Goal: Find specific page/section: Find specific page/section

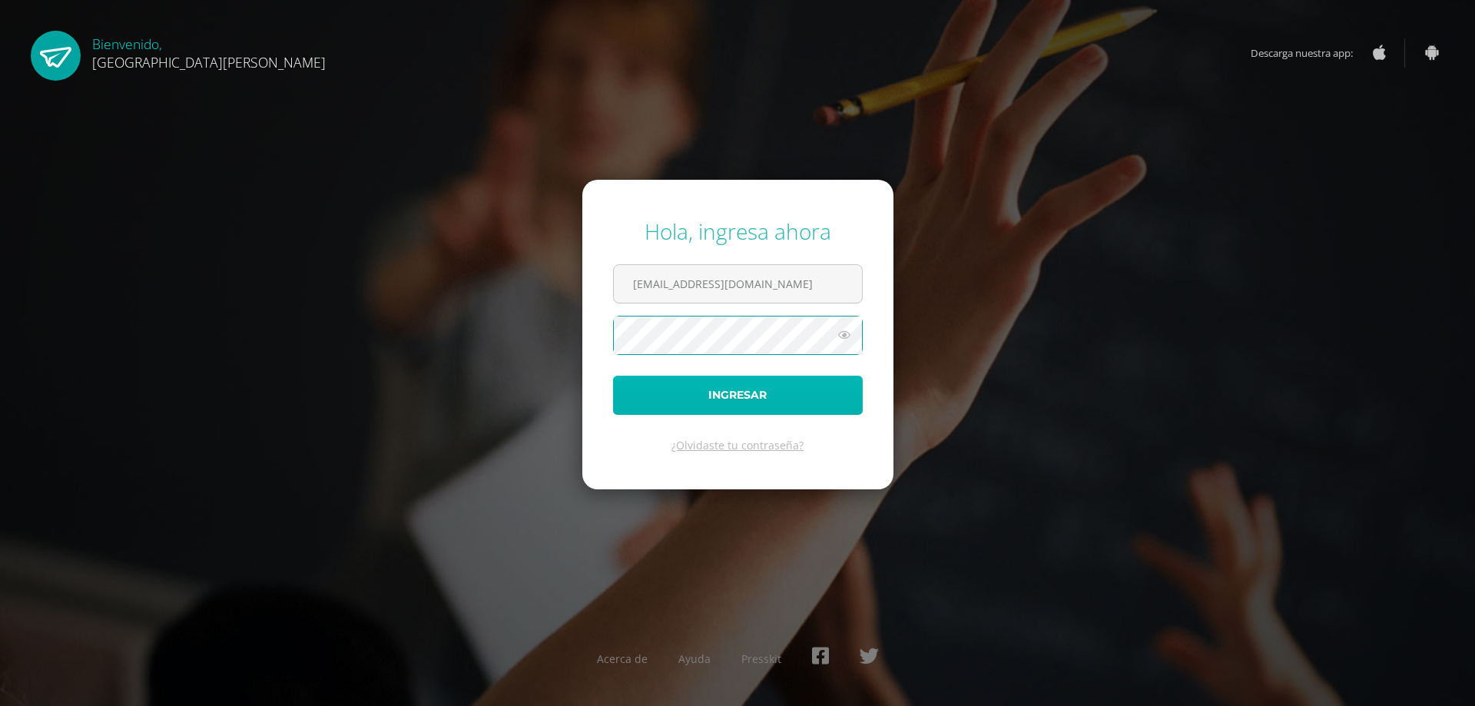
click at [668, 396] on button "Ingresar" at bounding box center [738, 395] width 250 height 39
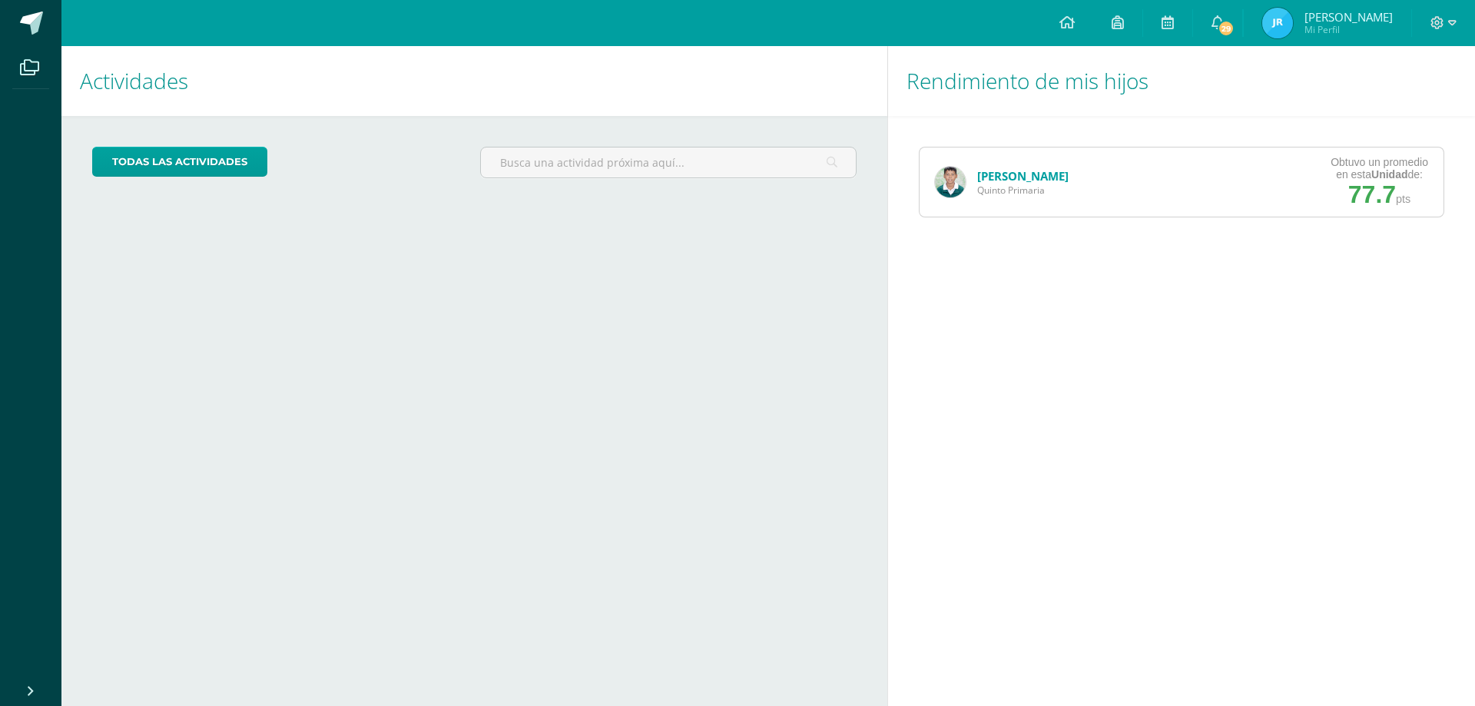
click at [1013, 176] on link "[PERSON_NAME]" at bounding box center [1022, 175] width 91 height 15
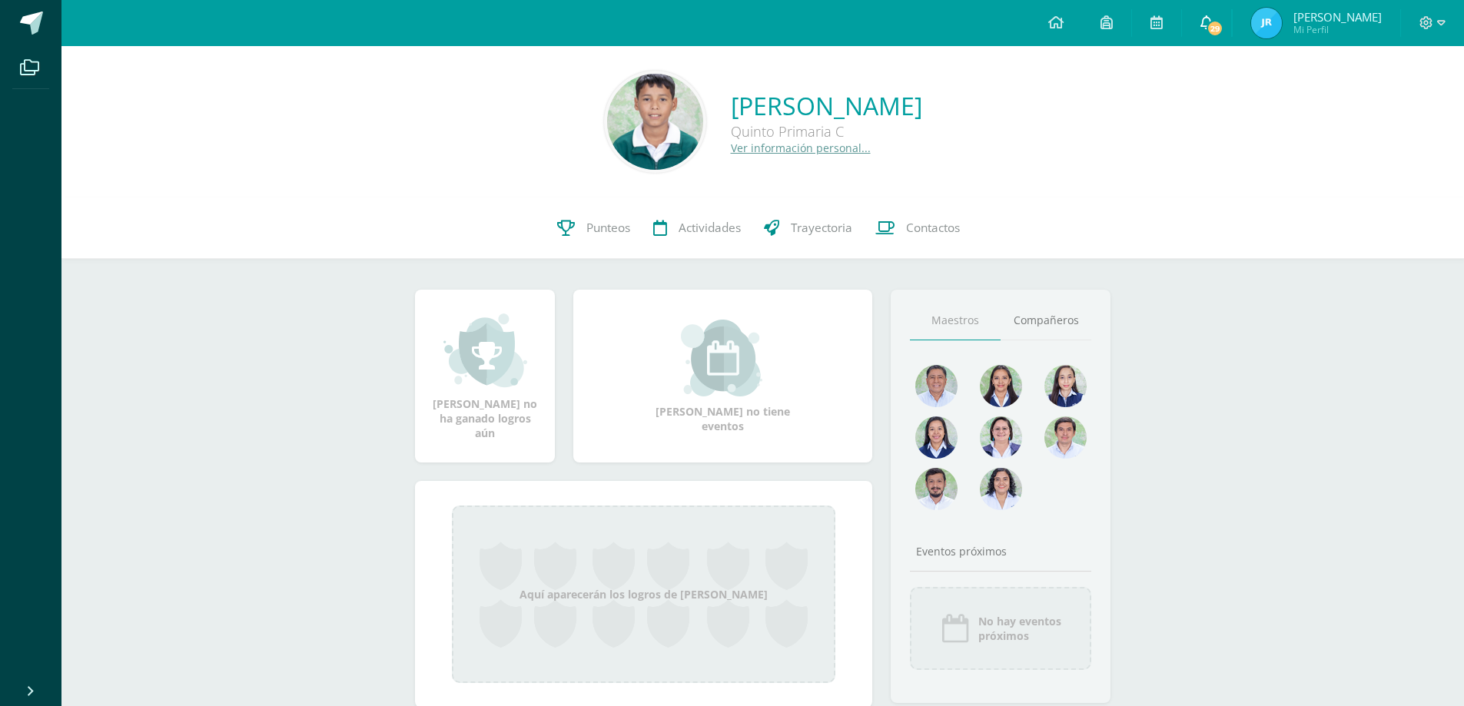
click at [1223, 25] on span "29" at bounding box center [1214, 28] width 17 height 17
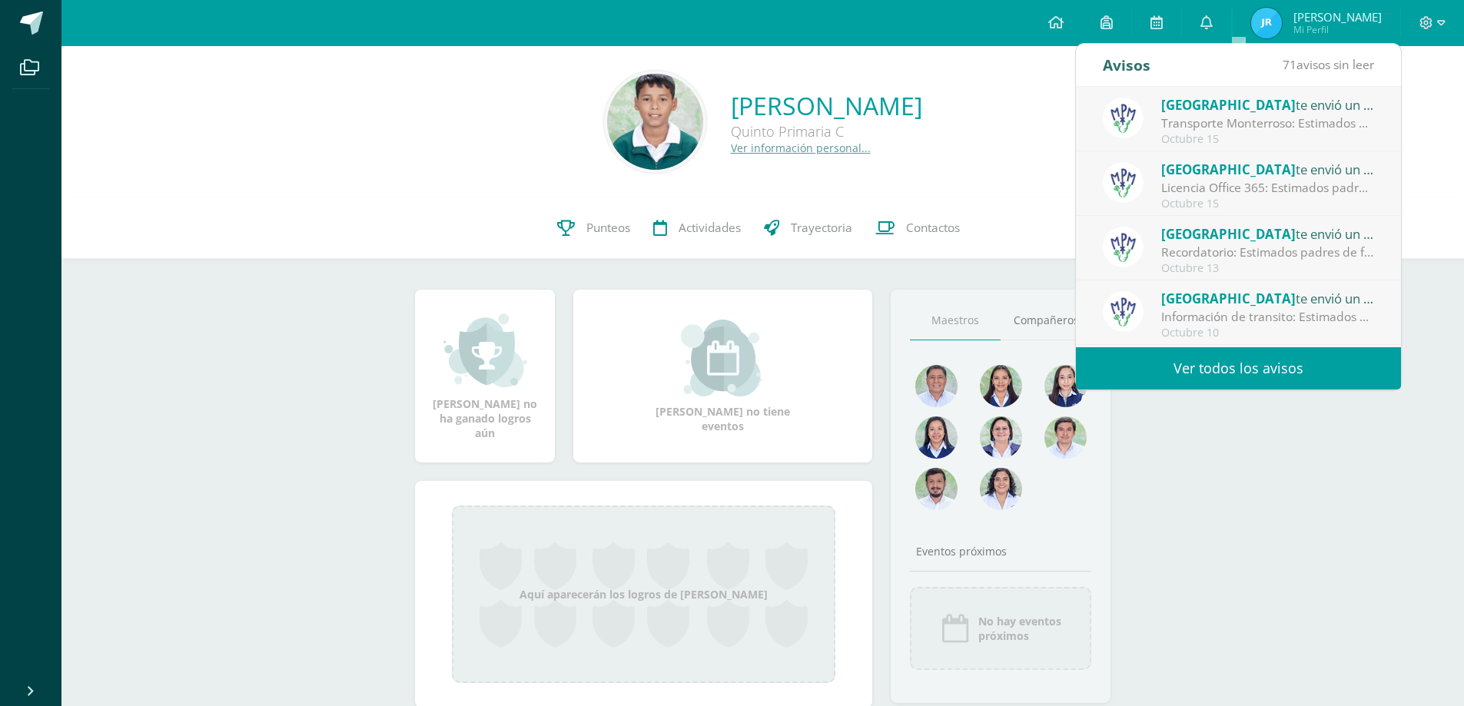
click at [1214, 108] on span "[GEOGRAPHIC_DATA]" at bounding box center [1228, 105] width 134 height 18
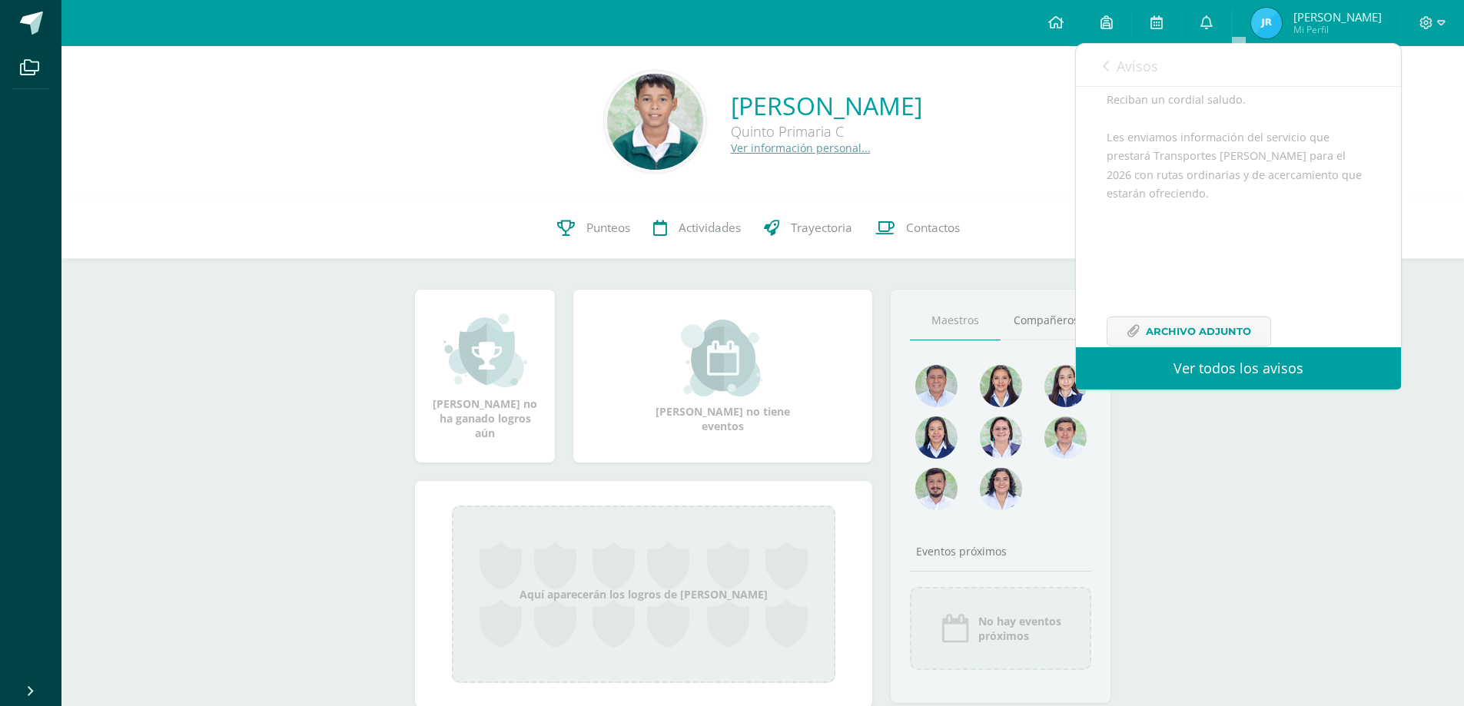
scroll to position [224, 0]
click at [1212, 293] on span "Archivo Adjunto" at bounding box center [1197, 298] width 105 height 28
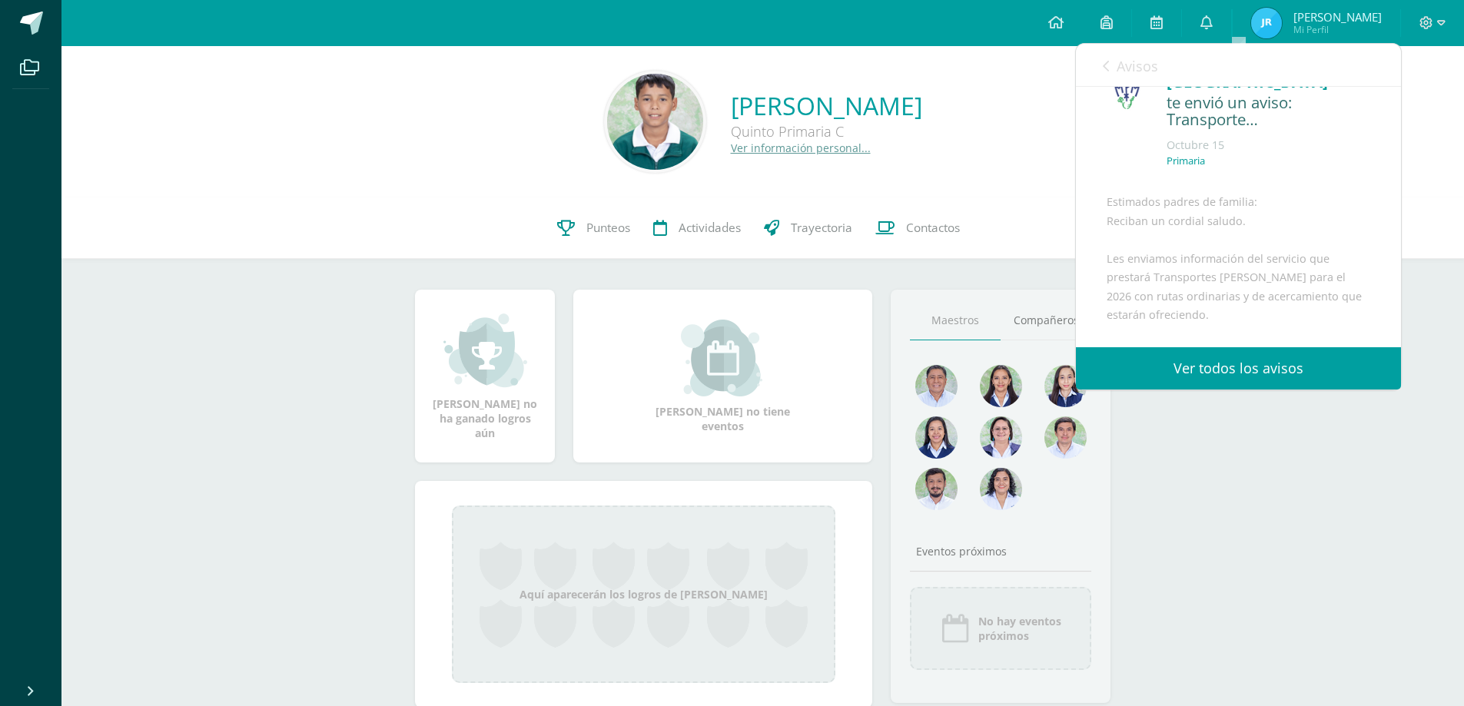
scroll to position [0, 0]
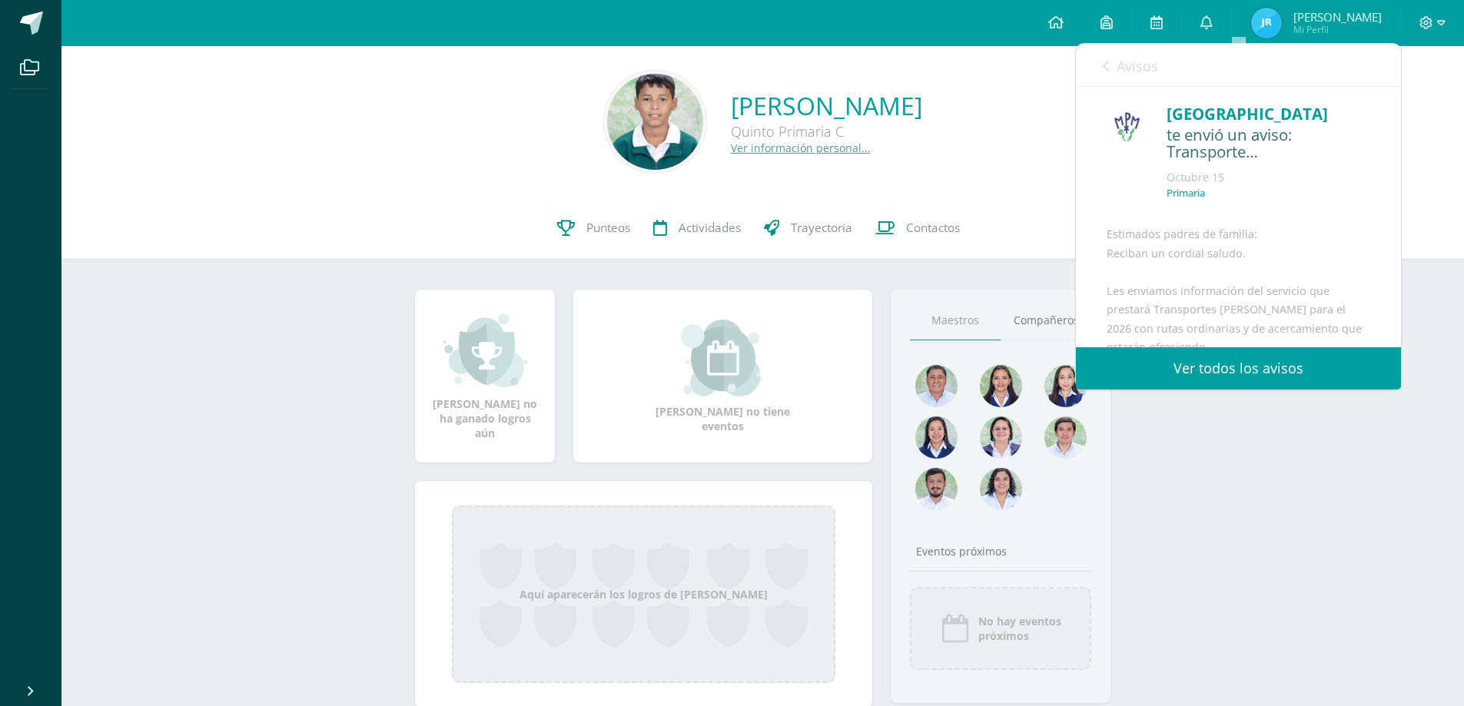
click at [1114, 65] on link "Avisos" at bounding box center [1129, 66] width 55 height 44
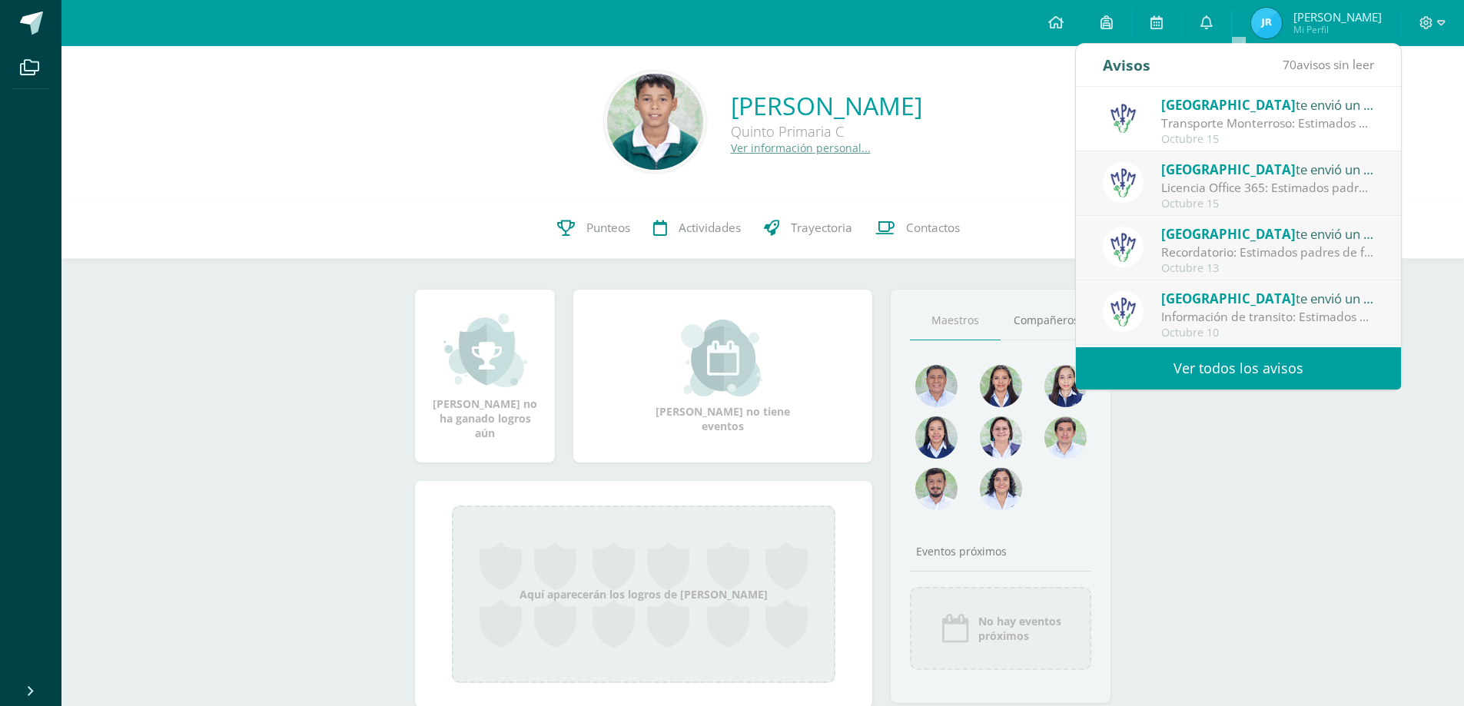
click at [1199, 171] on span "[GEOGRAPHIC_DATA]" at bounding box center [1228, 170] width 134 height 18
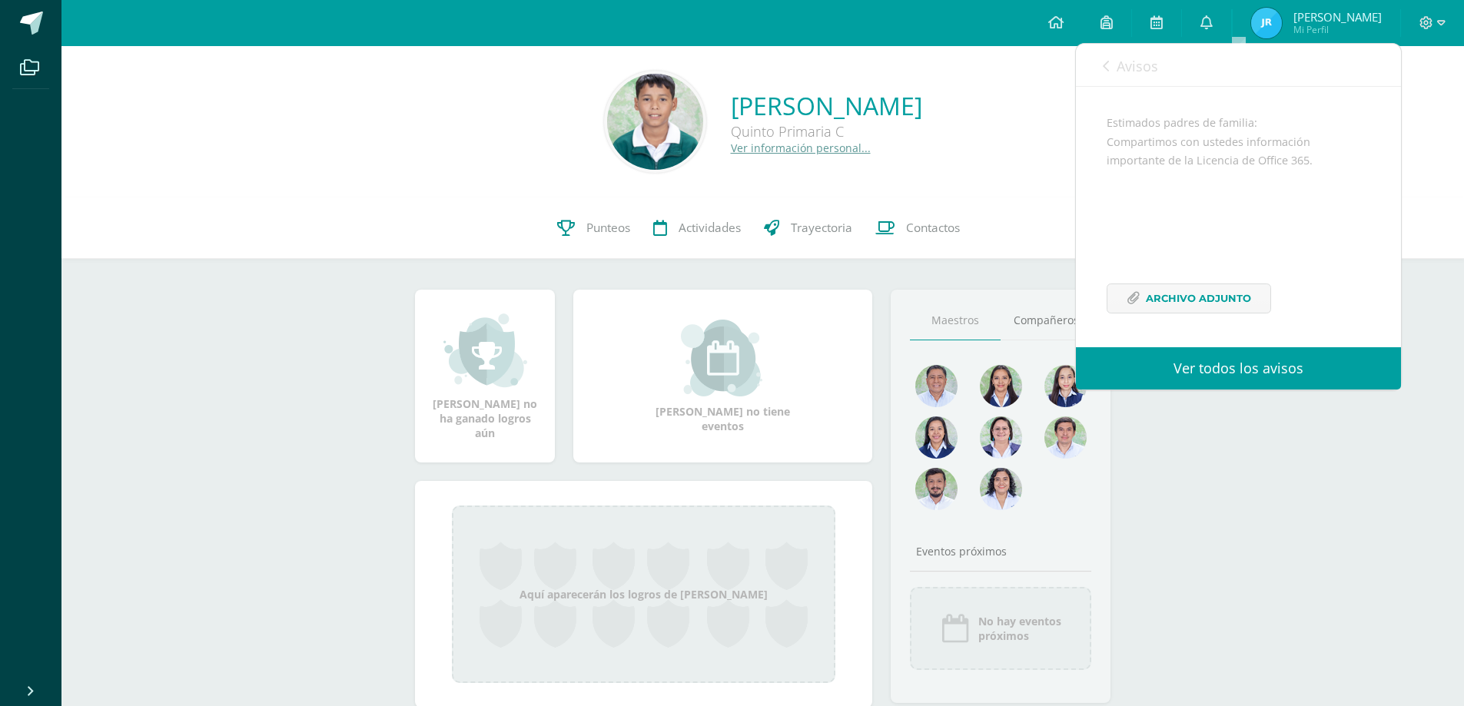
scroll to position [149, 0]
click at [1197, 292] on span "Archivo Adjunto" at bounding box center [1197, 298] width 105 height 28
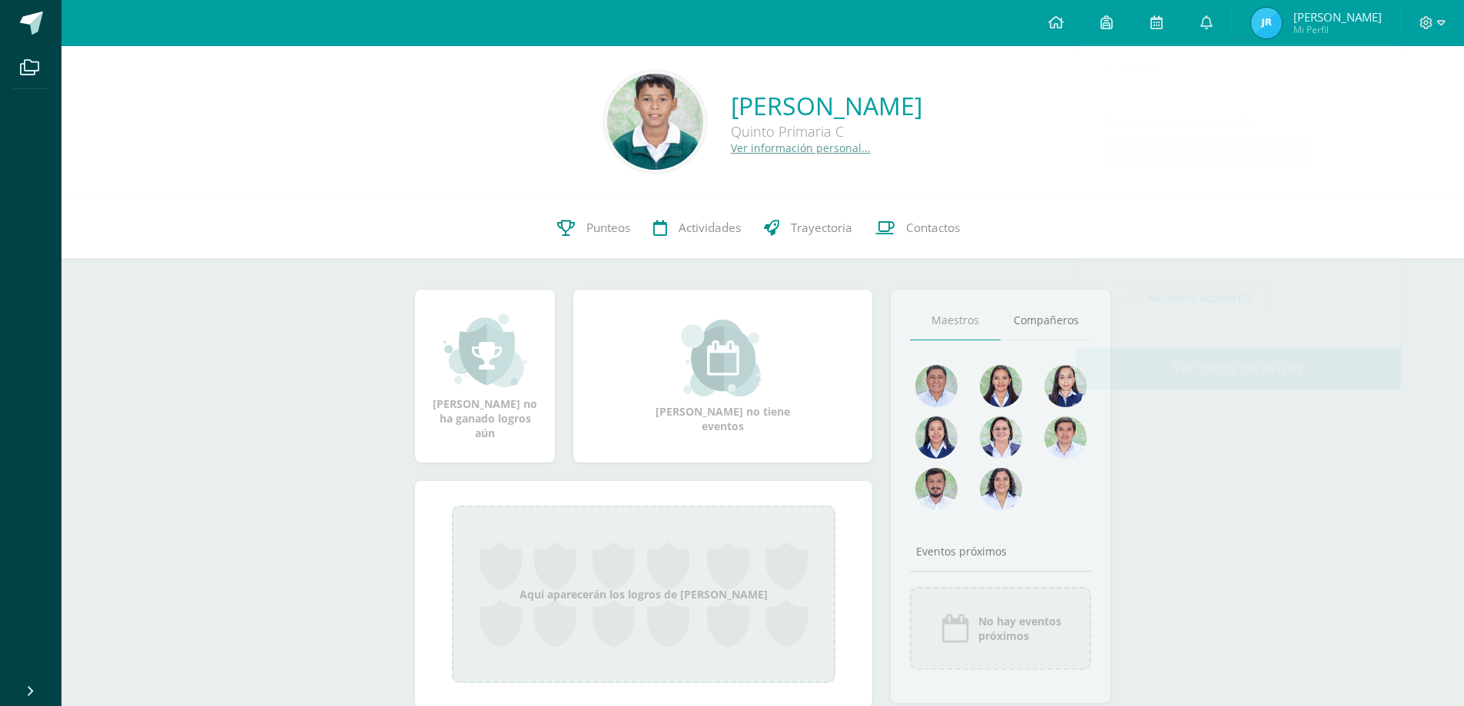
click at [1026, 266] on div "Josseph Emanuel no ha ganado logros aún Josseph Emanuel no tiene eventos Aquí a…" at bounding box center [762, 508] width 757 height 498
click at [1212, 22] on icon at bounding box center [1206, 22] width 12 height 14
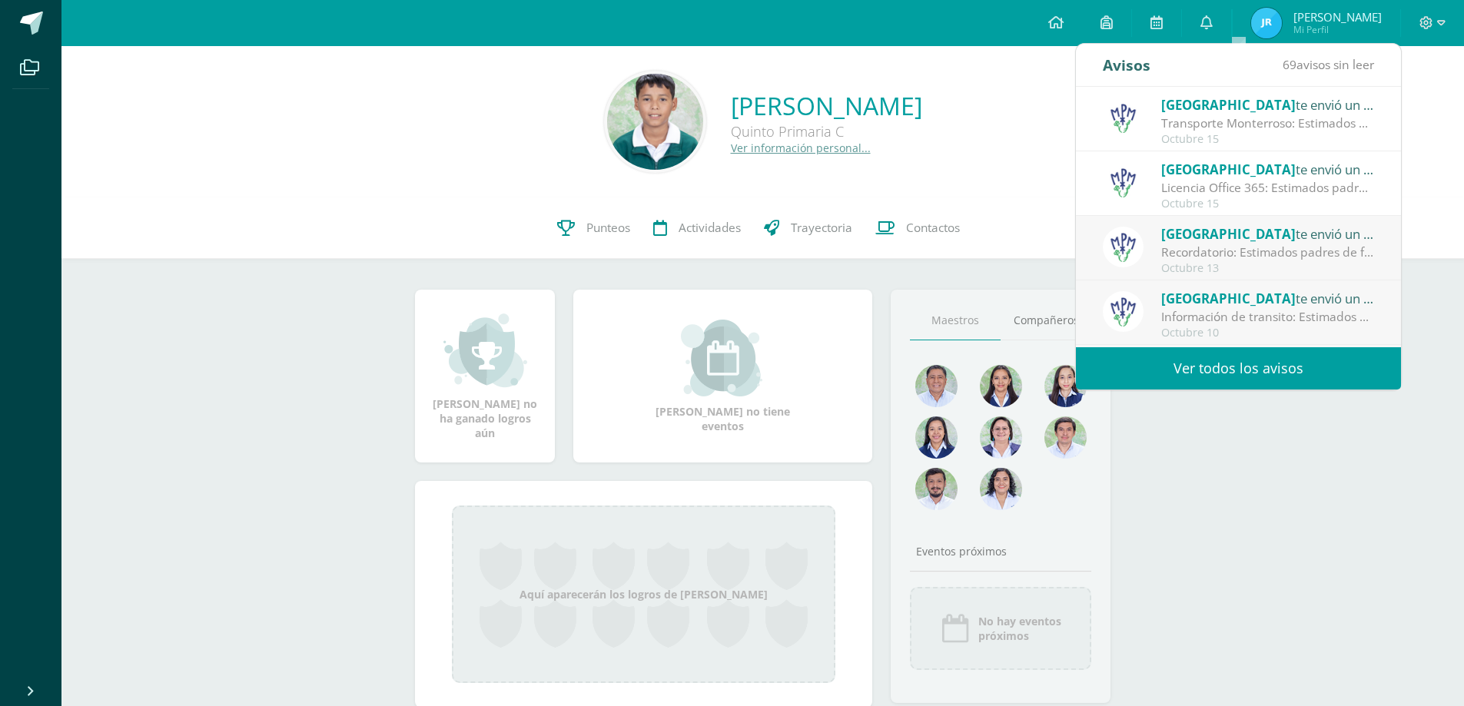
click at [1200, 236] on span "[GEOGRAPHIC_DATA]" at bounding box center [1228, 234] width 134 height 18
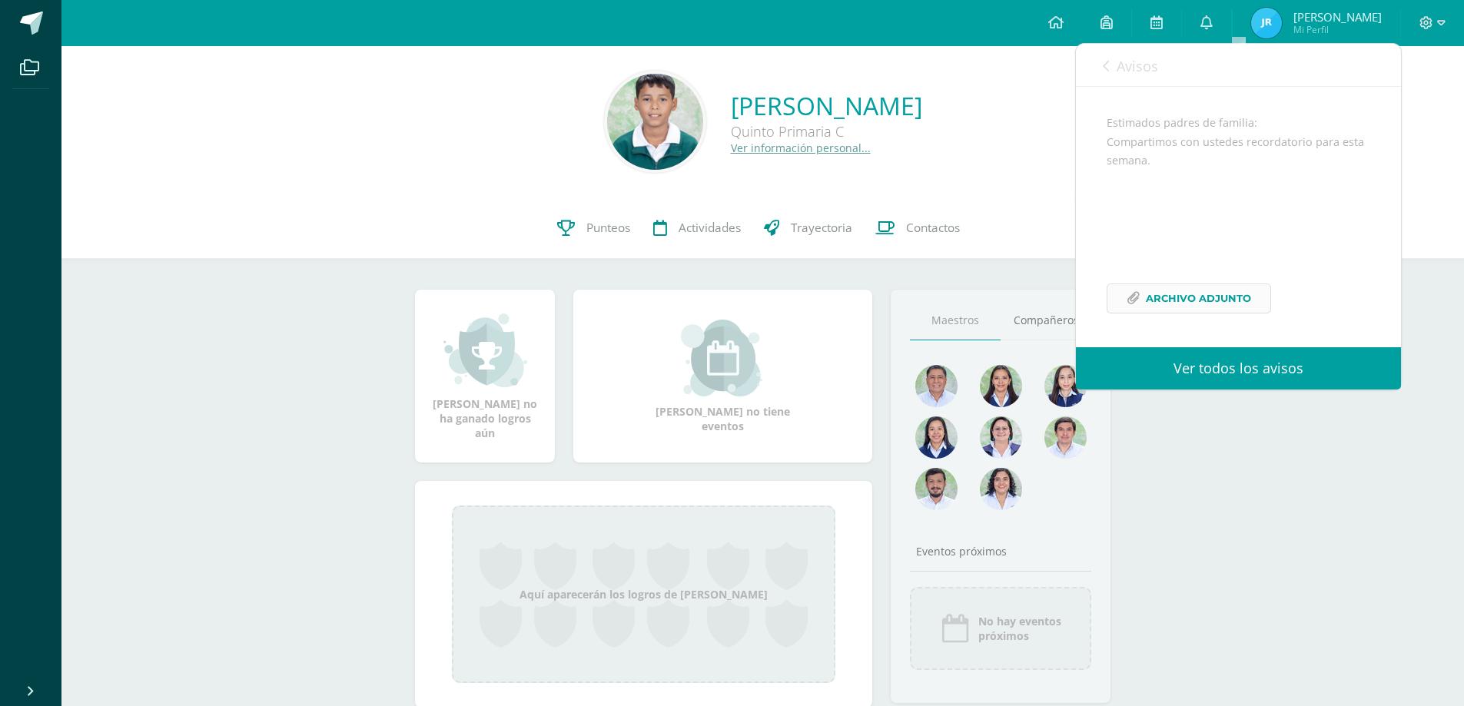
click at [1226, 301] on span "Archivo Adjunto" at bounding box center [1197, 298] width 105 height 28
click at [1246, 492] on div "Josseph Emanuel Paiz Martínez Quinto Primaria C Ver información personal... 0 J…" at bounding box center [762, 401] width 1402 height 711
